Goal: Task Accomplishment & Management: Manage account settings

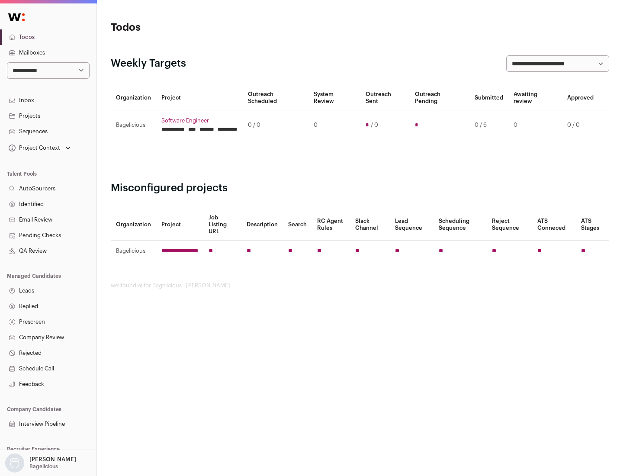
click at [48, 116] on link "Projects" at bounding box center [48, 116] width 97 height 16
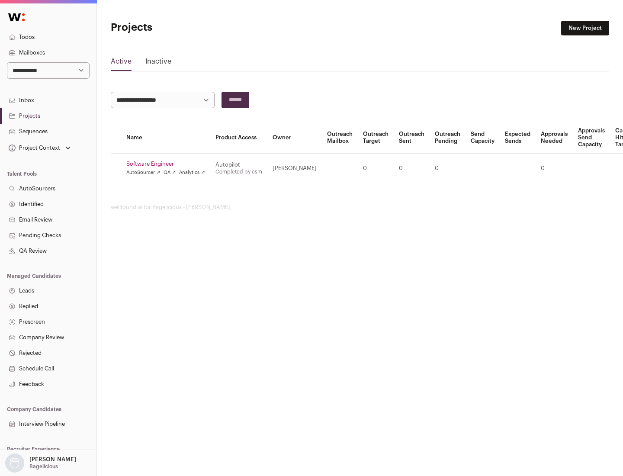
click at [168, 164] on link "Software Engineer" at bounding box center [165, 164] width 79 height 7
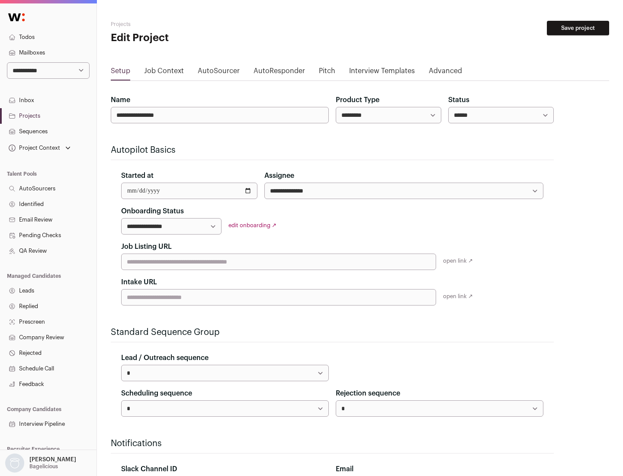
click at [578, 28] on button "Save project" at bounding box center [578, 28] width 62 height 15
